Goal: Find specific page/section: Find specific page/section

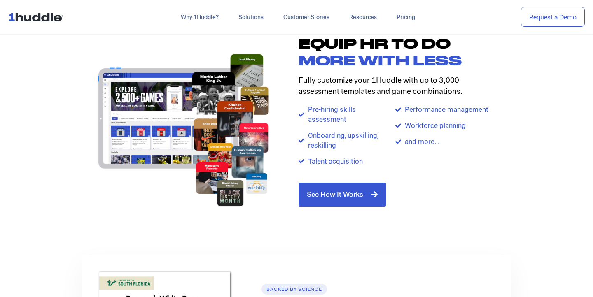
scroll to position [889, 0]
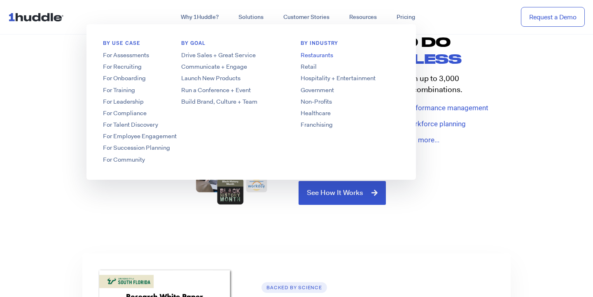
click at [311, 52] on link "Restaurants" at bounding box center [350, 55] width 132 height 9
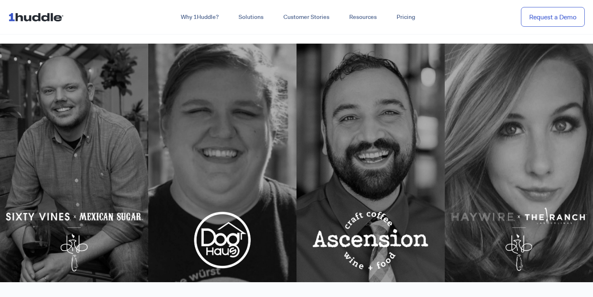
scroll to position [315, 0]
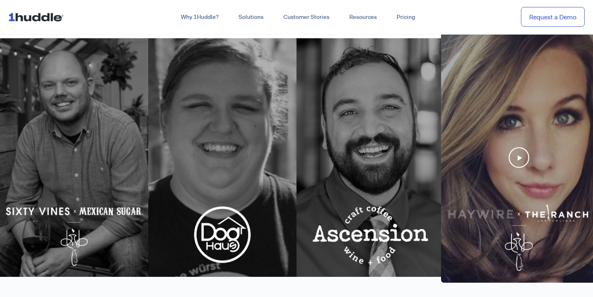
click at [534, 183] on div at bounding box center [519, 157] width 156 height 251
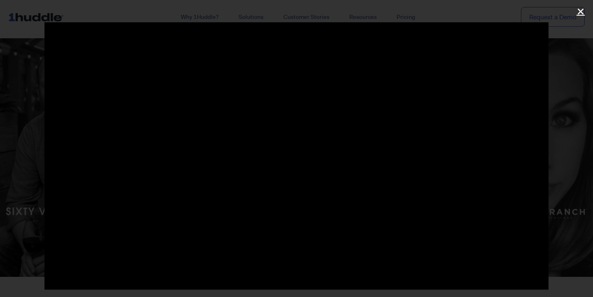
click at [581, 13] on icon "Close (Esc)" at bounding box center [581, 11] width 8 height 8
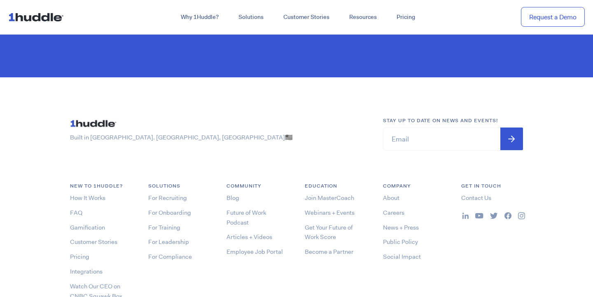
scroll to position [3017, 0]
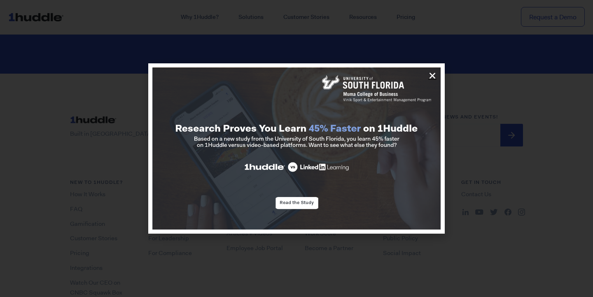
click at [435, 123] on div at bounding box center [296, 148] width 297 height 171
click at [430, 77] on icon "Close" at bounding box center [432, 76] width 8 height 8
